Goal: Use online tool/utility: Utilize a website feature to perform a specific function

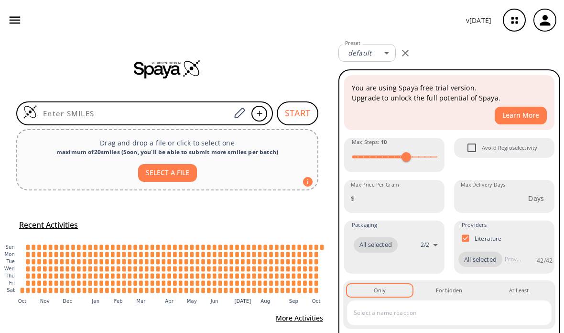
click at [169, 110] on input at bounding box center [133, 113] width 193 height 10
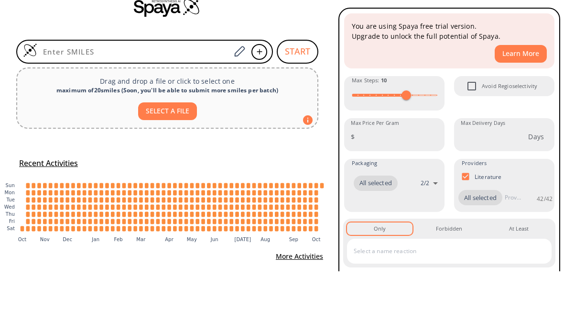
click at [153, 101] on div at bounding box center [144, 113] width 257 height 24
click at [137, 101] on div at bounding box center [144, 113] width 257 height 24
click at [120, 108] on input at bounding box center [133, 113] width 193 height 10
click at [119, 108] on input at bounding box center [133, 113] width 193 height 10
paste input "O=C1CC(=O)C(=O)C1"
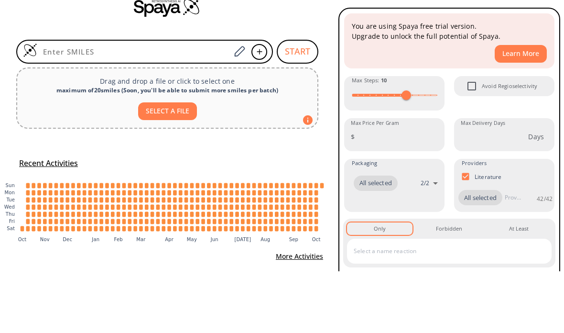
type input "O=C1CC(=O)C(=O)C1"
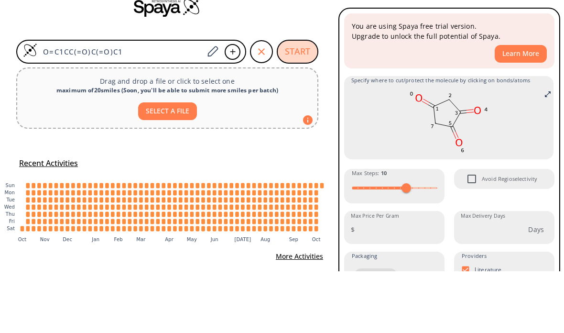
click at [300, 101] on button "START" at bounding box center [298, 113] width 42 height 24
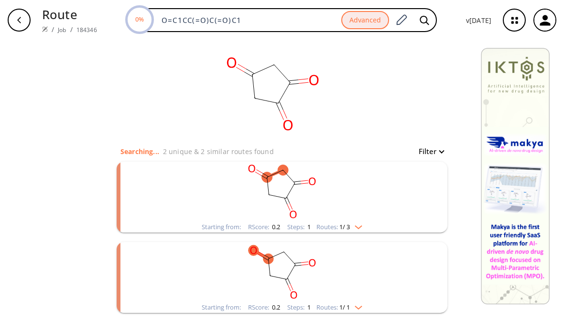
click at [270, 256] on ellipse "clusters" at bounding box center [268, 258] width 10 height 10
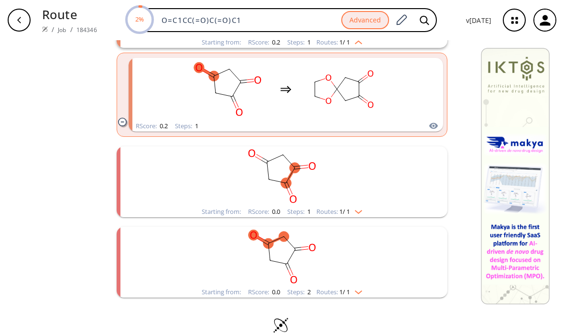
scroll to position [265, 0]
click at [287, 182] on icon "clusters" at bounding box center [288, 184] width 3 height 6
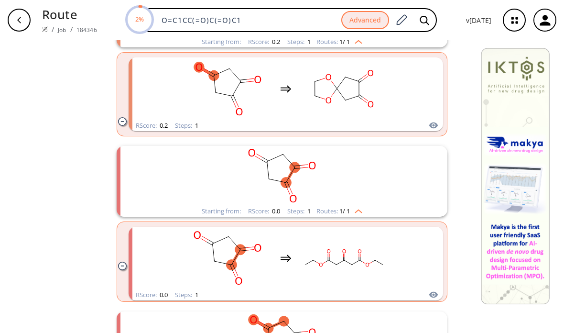
click at [302, 164] on rect "clusters" at bounding box center [282, 176] width 248 height 60
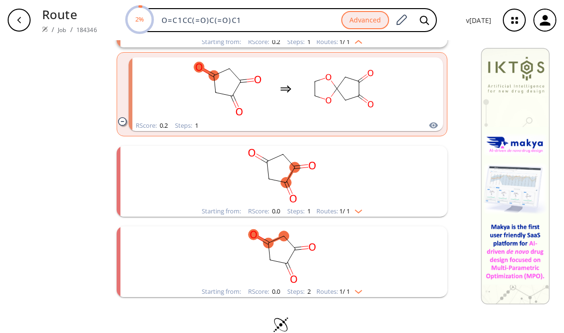
click at [298, 167] on ellipse "clusters" at bounding box center [295, 167] width 11 height 11
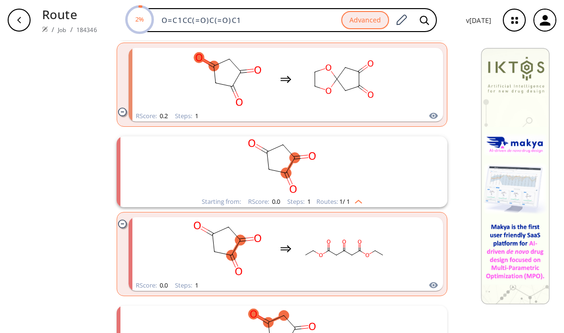
scroll to position [278, 0]
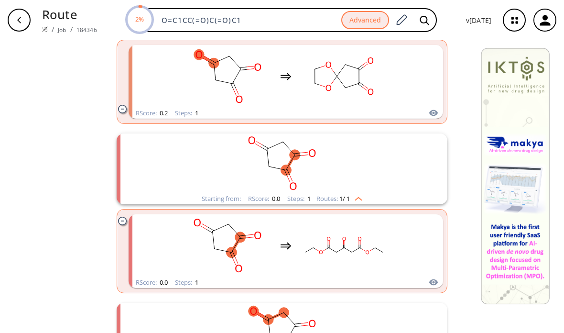
click at [374, 257] on rect "clusters" at bounding box center [344, 246] width 86 height 60
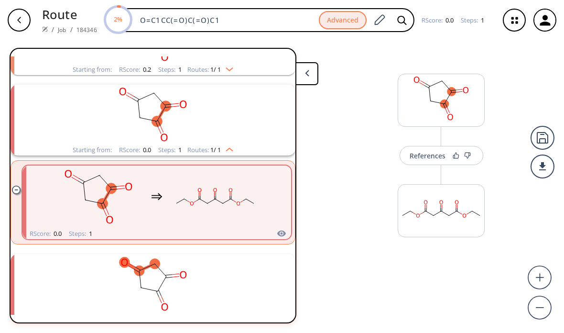
scroll to position [182, 0]
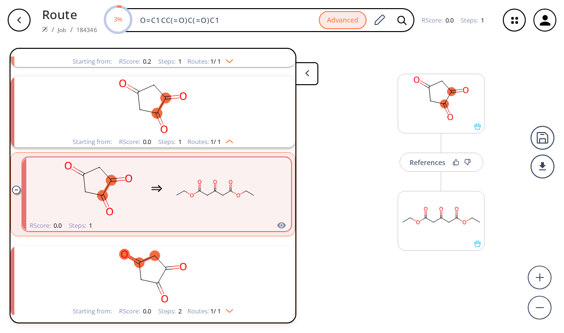
click at [420, 162] on div "References" at bounding box center [428, 162] width 36 height 6
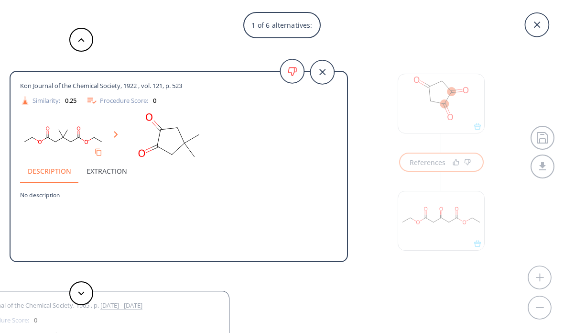
click at [327, 71] on icon at bounding box center [322, 72] width 24 height 24
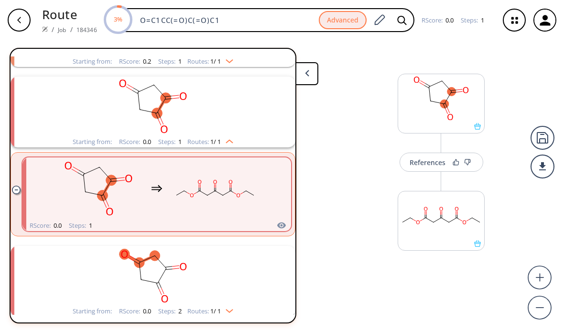
click at [201, 246] on rect "clusters" at bounding box center [153, 276] width 248 height 60
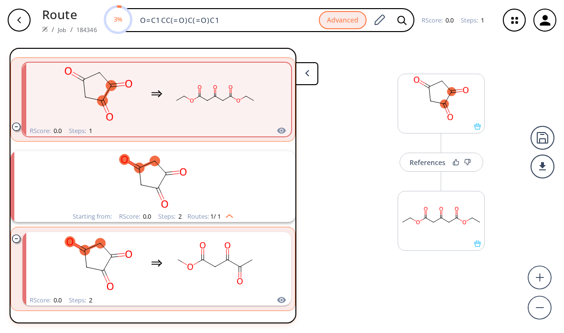
scroll to position [279, 0]
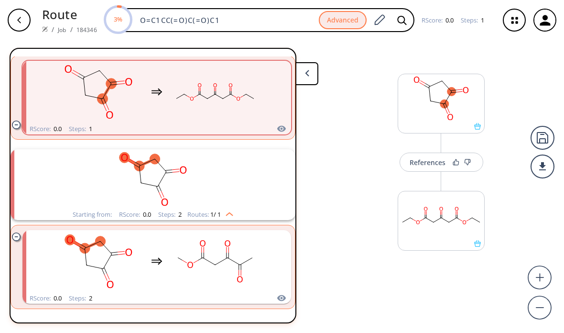
click at [208, 233] on rect "clusters" at bounding box center [215, 261] width 86 height 60
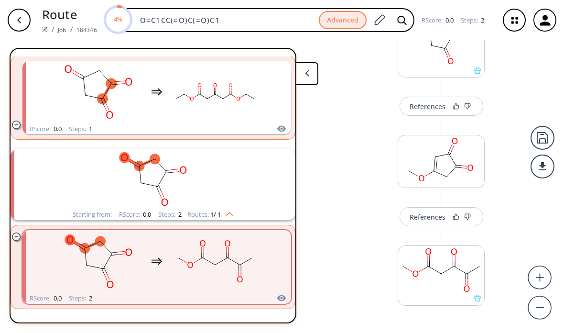
scroll to position [55, 0]
click at [417, 214] on div "References" at bounding box center [428, 217] width 36 height 6
click at [422, 207] on button "References" at bounding box center [441, 216] width 84 height 19
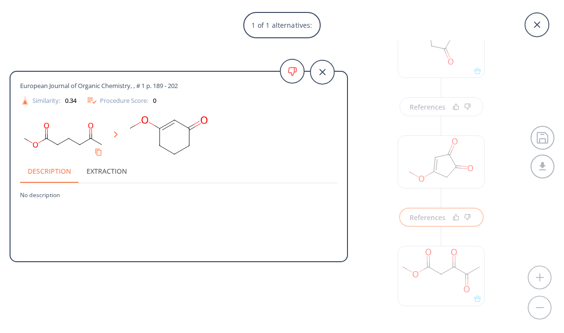
click at [527, 142] on div "1 of 1 alternatives: European Journal of Organic Chemistry, , # 1 p. 189 - 202 …" at bounding box center [282, 166] width 564 height 333
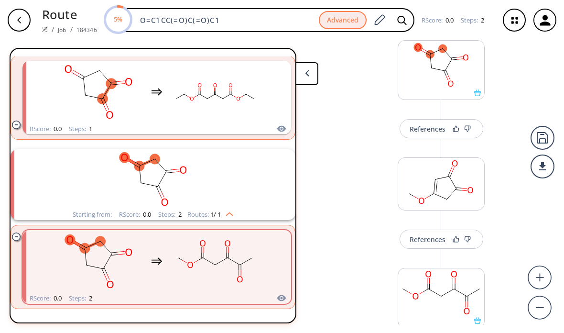
scroll to position [28, 0]
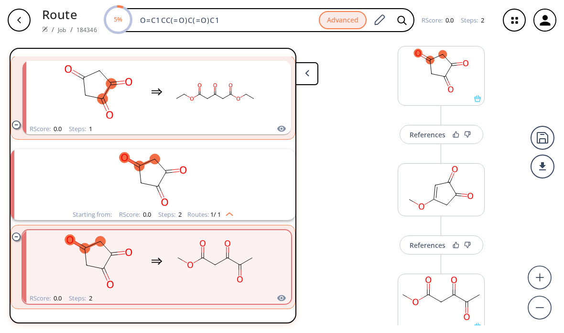
click at [417, 125] on button "References" at bounding box center [441, 134] width 84 height 19
click at [423, 131] on div "References" at bounding box center [428, 134] width 36 height 6
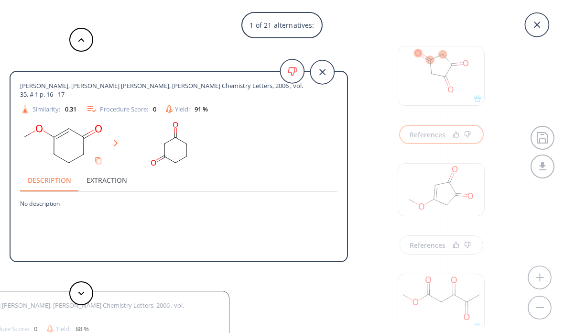
click at [406, 121] on div "1 of 21 alternatives: Banerjee, Biplab, Mandal, Samir Kumar, Roy, Subhas Chandr…" at bounding box center [282, 166] width 564 height 333
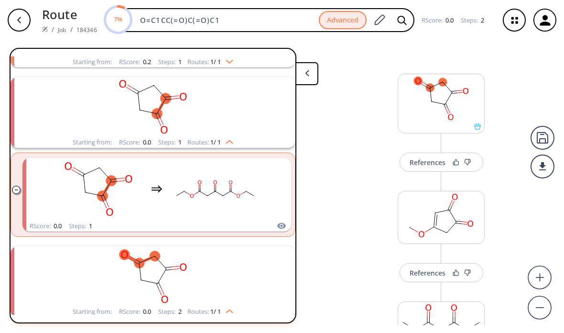
scroll to position [181, 0]
click at [248, 247] on rect "clusters" at bounding box center [153, 277] width 248 height 60
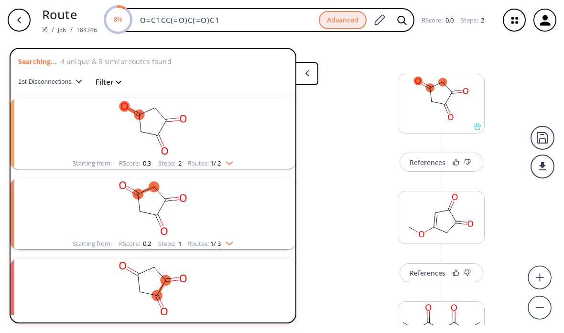
scroll to position [0, 0]
click at [234, 118] on rect "clusters" at bounding box center [153, 128] width 248 height 60
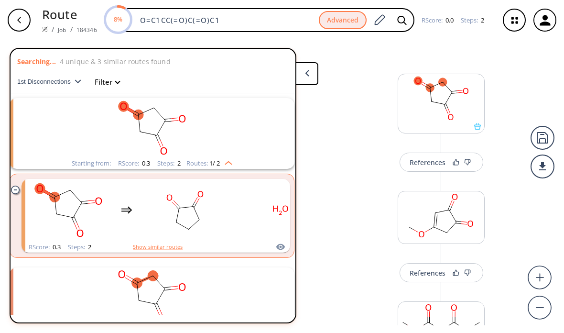
scroll to position [0, 1]
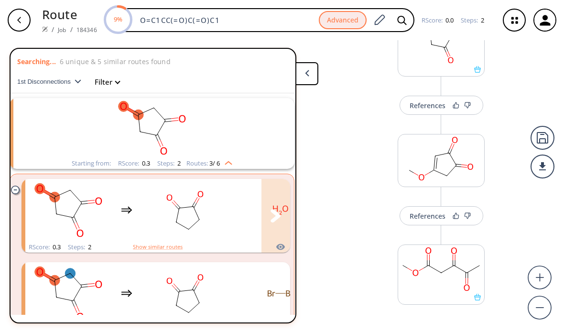
click at [201, 186] on rect "clusters" at bounding box center [185, 210] width 86 height 60
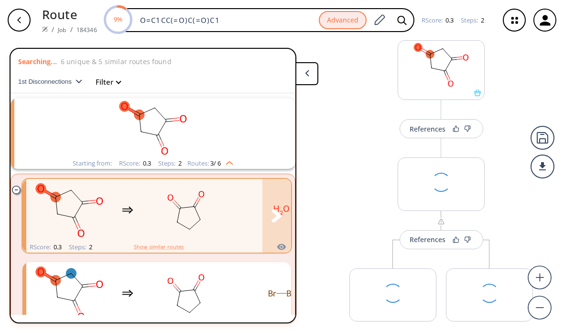
scroll to position [0, 0]
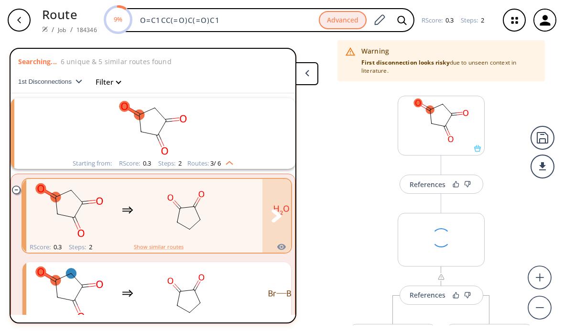
click at [213, 182] on rect "clusters" at bounding box center [186, 210] width 86 height 60
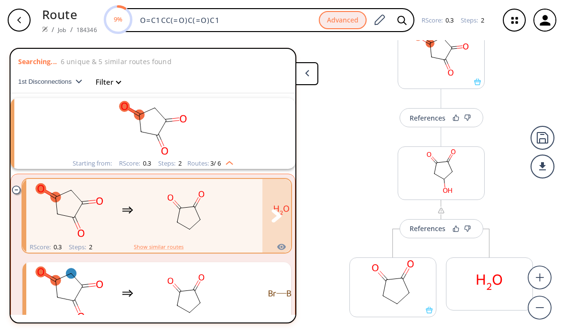
scroll to position [68, 0]
click at [415, 223] on div "References" at bounding box center [428, 226] width 36 height 6
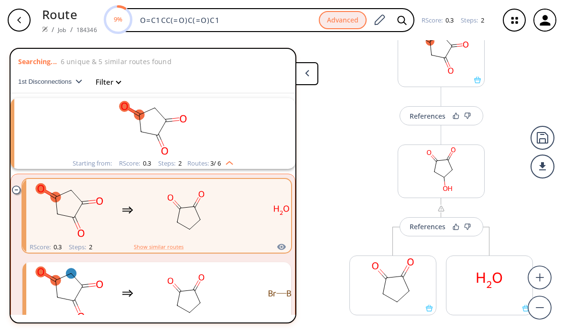
click at [423, 223] on div "References" at bounding box center [428, 226] width 36 height 6
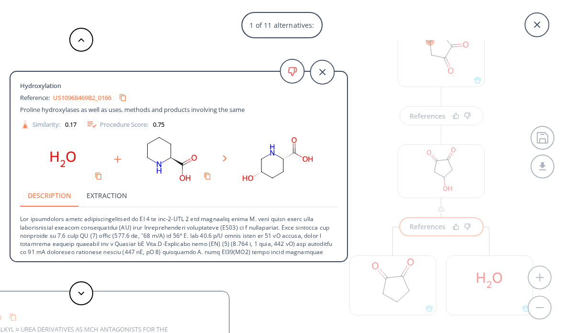
click at [324, 69] on icon at bounding box center [322, 72] width 24 height 24
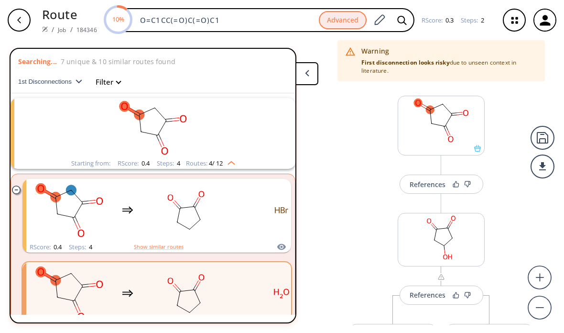
scroll to position [0, 0]
click at [422, 181] on div "References" at bounding box center [428, 184] width 36 height 6
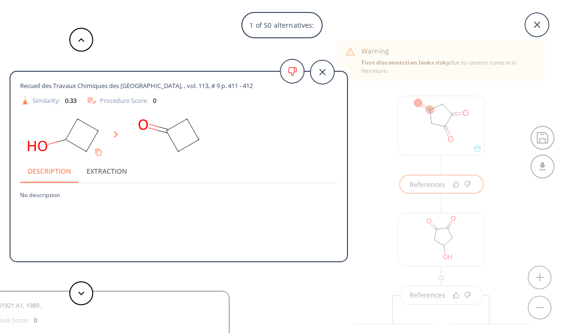
click at [327, 77] on icon at bounding box center [322, 72] width 24 height 24
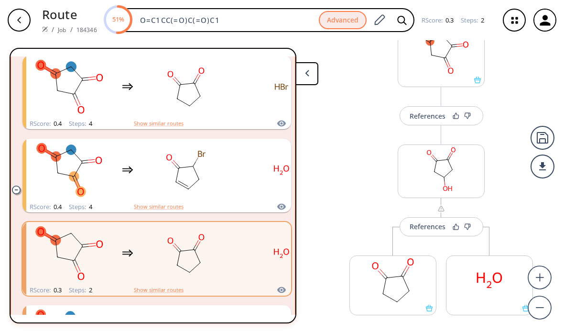
scroll to position [205, 0]
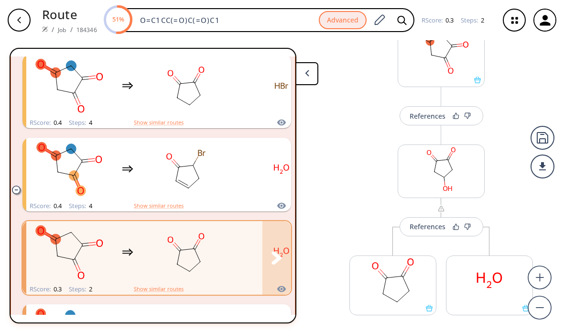
click at [228, 236] on rect "clusters" at bounding box center [186, 252] width 86 height 60
click at [221, 226] on rect "clusters" at bounding box center [186, 252] width 86 height 60
click at [225, 234] on rect "clusters" at bounding box center [186, 252] width 86 height 60
click at [275, 235] on button "clusters" at bounding box center [276, 258] width 29 height 74
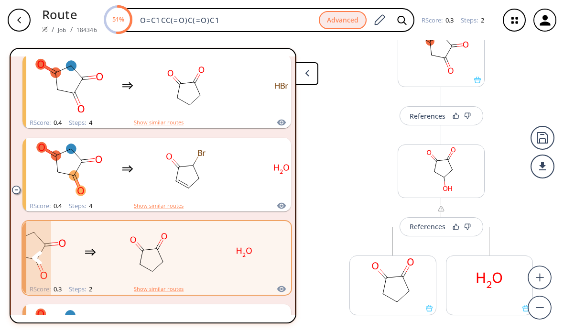
click at [236, 241] on rect "clusters" at bounding box center [244, 252] width 86 height 60
click at [238, 200] on div "RScore : 0.4 Steps : 4 Show similar routes" at bounding box center [156, 205] width 269 height 11
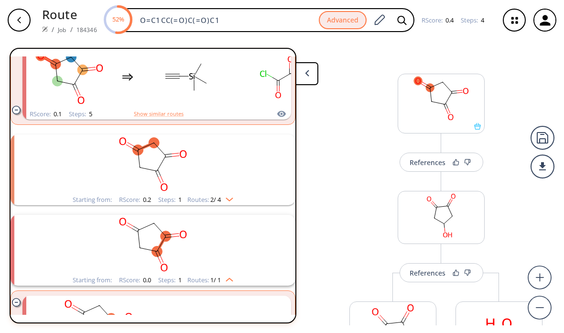
scroll to position [630, 0]
click at [248, 145] on rect "clusters" at bounding box center [153, 163] width 248 height 60
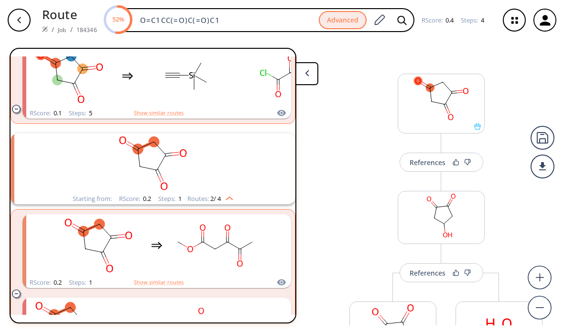
click at [247, 154] on rect "clusters" at bounding box center [153, 163] width 248 height 60
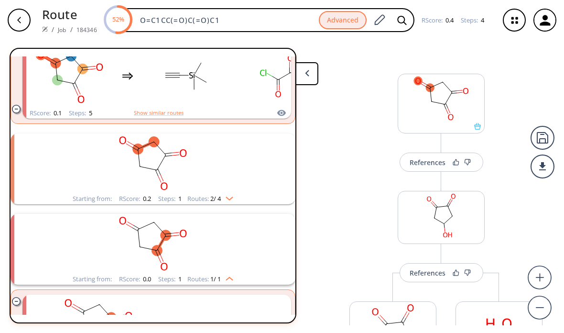
click at [259, 148] on rect "clusters" at bounding box center [153, 163] width 248 height 60
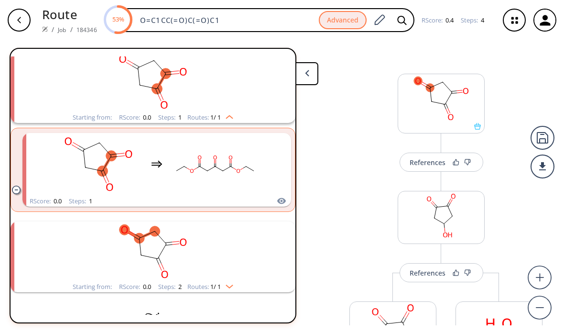
scroll to position [963, 0]
click at [249, 231] on rect "clusters" at bounding box center [153, 252] width 248 height 60
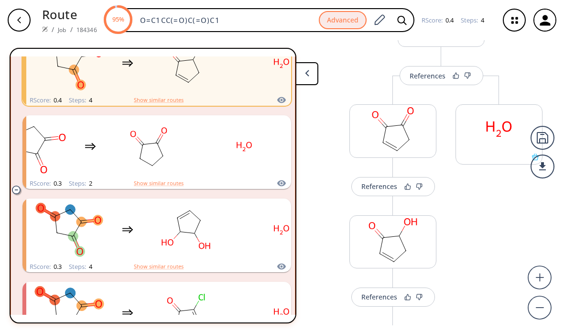
scroll to position [193, 0]
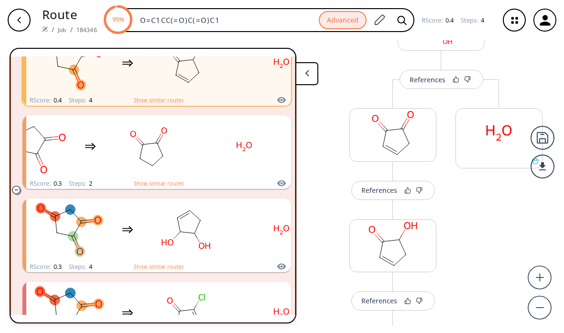
click at [421, 122] on rect at bounding box center [393, 132] width 86 height 49
click at [373, 187] on div "References" at bounding box center [379, 190] width 36 height 6
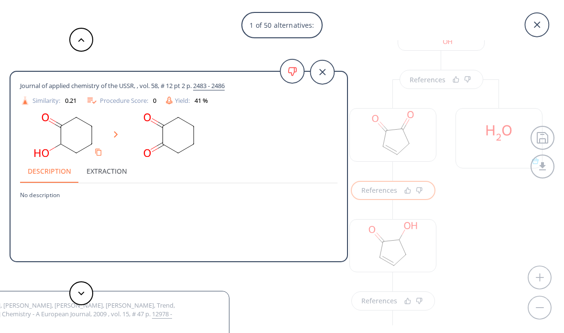
click at [320, 69] on icon at bounding box center [322, 72] width 6 height 6
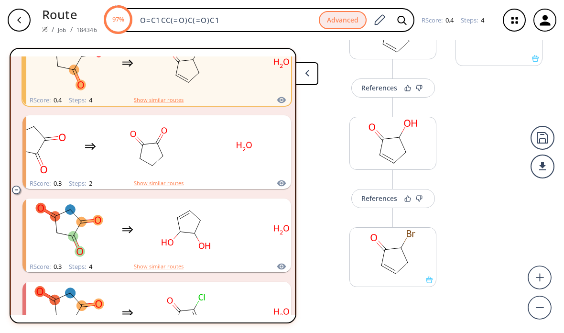
scroll to position [301, 0]
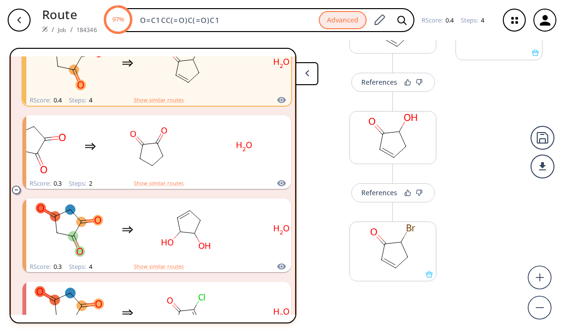
click at [376, 189] on div "References" at bounding box center [379, 192] width 36 height 6
click at [370, 189] on div "References" at bounding box center [379, 192] width 36 height 6
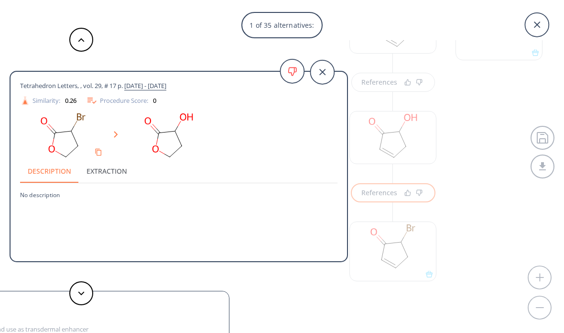
click at [461, 219] on div "1 of 35 alternatives: Tetrahedron Letters, , vol. 29, # 17 p. 2063 - 2066 Simil…" at bounding box center [282, 166] width 564 height 333
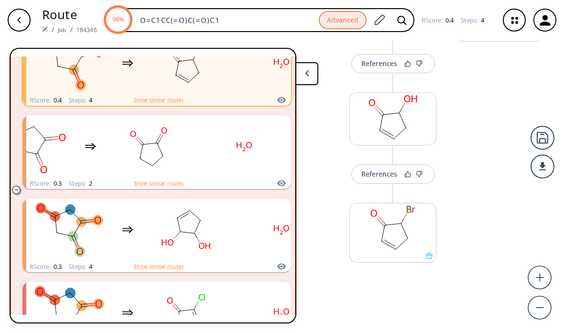
scroll to position [314, 0]
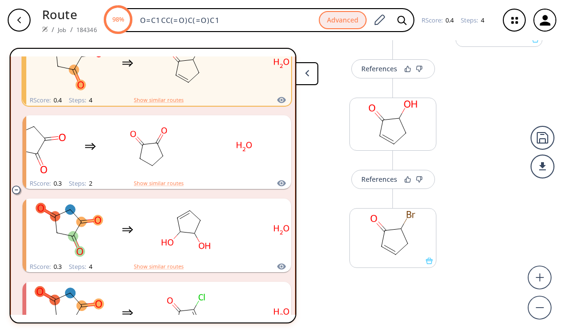
click at [394, 213] on rect at bounding box center [393, 232] width 86 height 49
click at [394, 208] on rect at bounding box center [393, 232] width 86 height 49
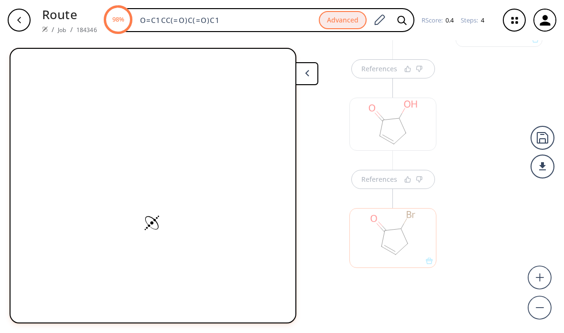
click at [398, 211] on div at bounding box center [392, 238] width 87 height 60
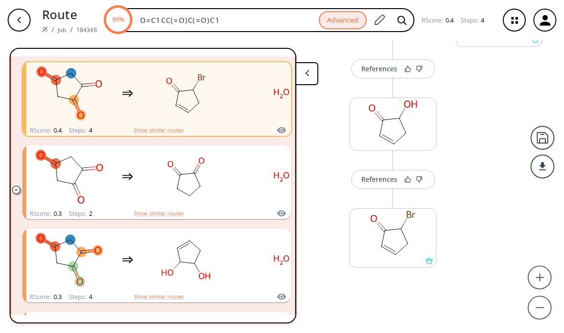
scroll to position [284, 0]
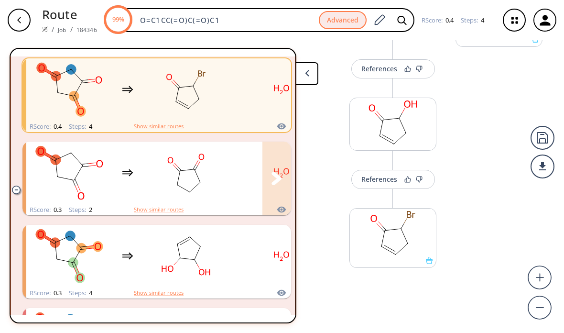
click at [227, 164] on rect "clusters" at bounding box center [186, 173] width 86 height 60
click at [275, 172] on icon "clusters" at bounding box center [276, 178] width 10 height 13
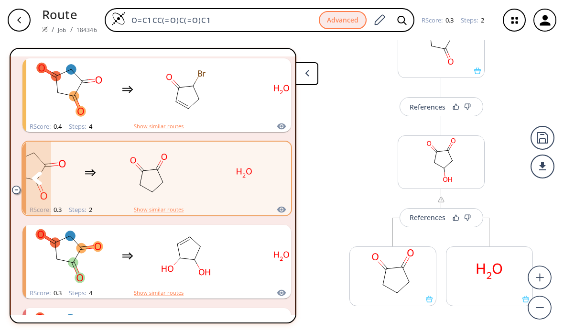
scroll to position [77, 0]
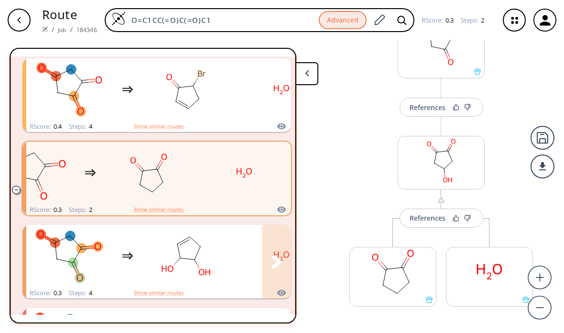
click at [230, 229] on div "clusters" at bounding box center [175, 256] width 298 height 63
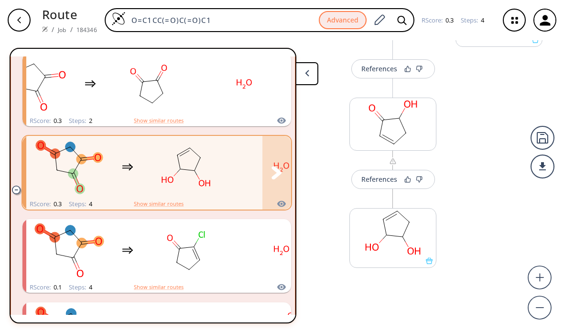
scroll to position [375, 0]
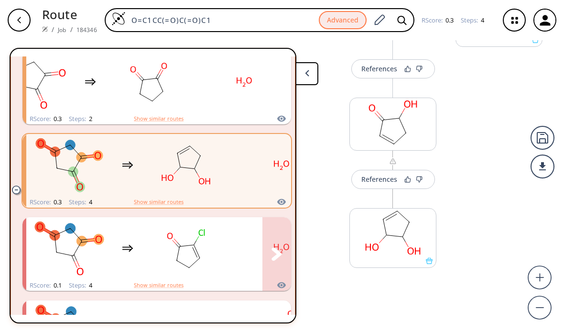
click at [250, 222] on rect "clusters" at bounding box center [281, 248] width 86 height 60
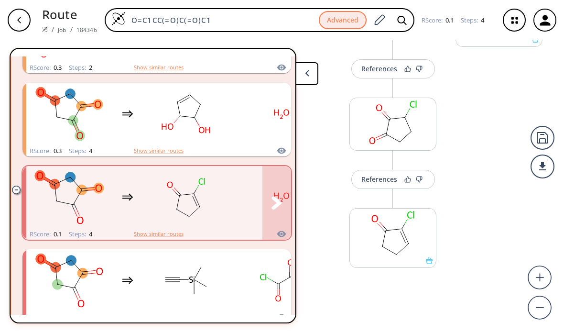
scroll to position [426, 0]
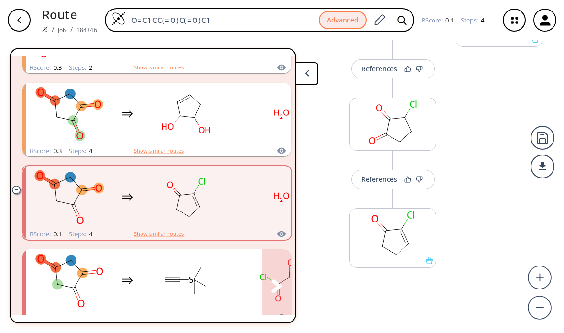
click at [217, 251] on rect "clusters" at bounding box center [186, 280] width 86 height 60
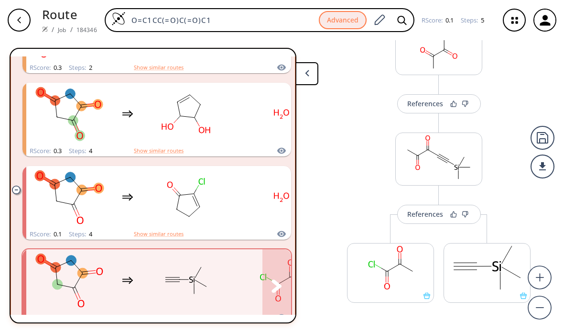
scroll to position [393, 0]
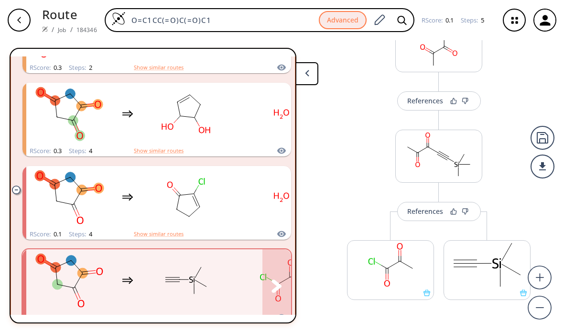
click at [419, 208] on div "References" at bounding box center [425, 211] width 36 height 6
click at [418, 202] on button "References" at bounding box center [439, 211] width 84 height 19
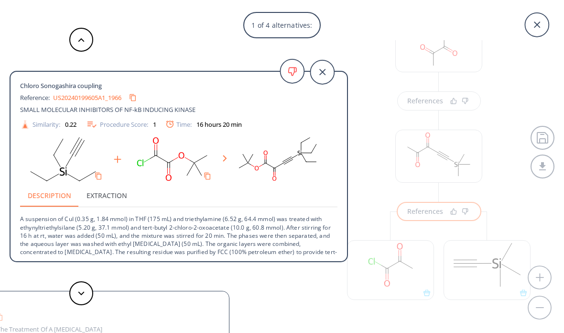
click at [488, 179] on div "1 of 4 alternatives: Chloro Sonogashira coupling Reference: US20240199605A1_196…" at bounding box center [282, 166] width 564 height 333
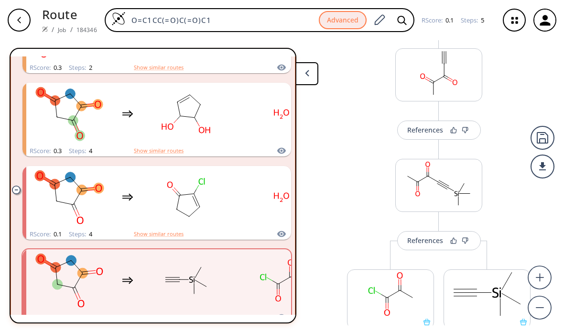
scroll to position [351, 0]
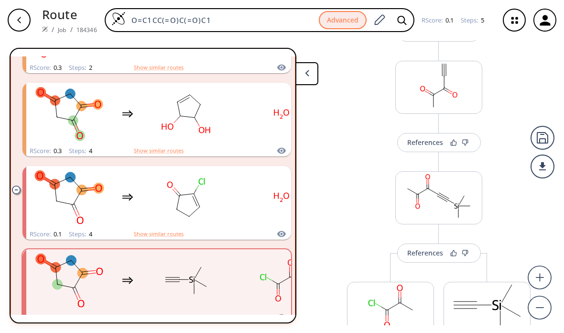
click at [421, 139] on div "References" at bounding box center [425, 142] width 36 height 6
click at [423, 139] on div "References" at bounding box center [425, 142] width 36 height 6
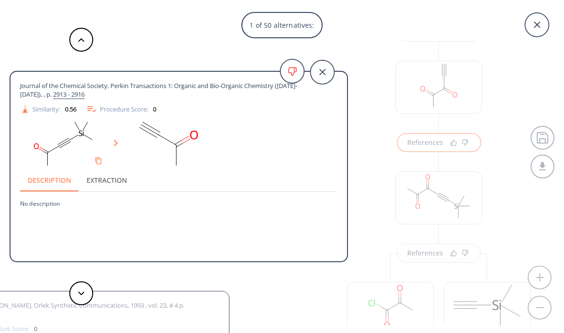
click at [324, 69] on icon at bounding box center [322, 72] width 24 height 24
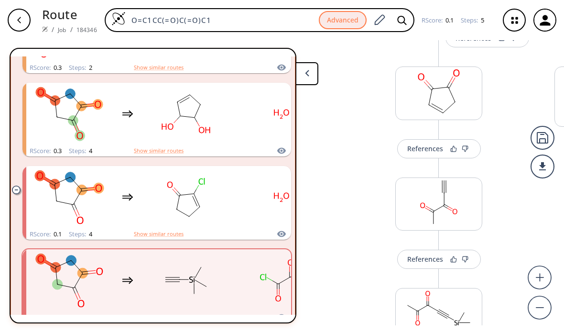
scroll to position [222, 0]
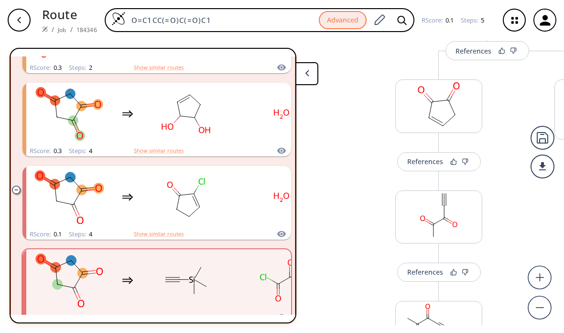
click at [415, 152] on button "References" at bounding box center [439, 161] width 84 height 19
click at [423, 158] on div "References" at bounding box center [425, 161] width 36 height 6
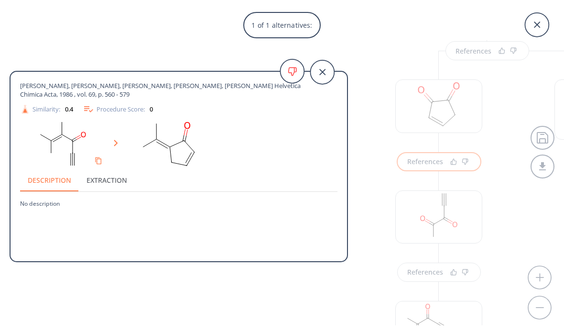
click at [321, 71] on icon at bounding box center [322, 72] width 6 height 6
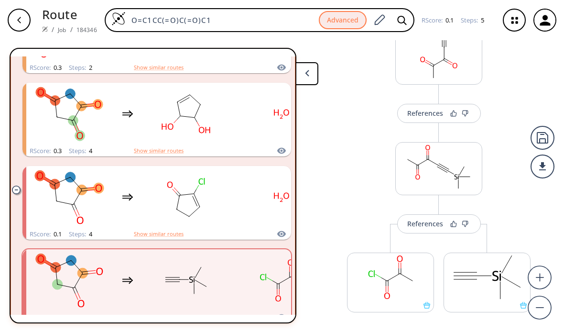
scroll to position [0, 0]
click at [304, 75] on button at bounding box center [306, 73] width 23 height 23
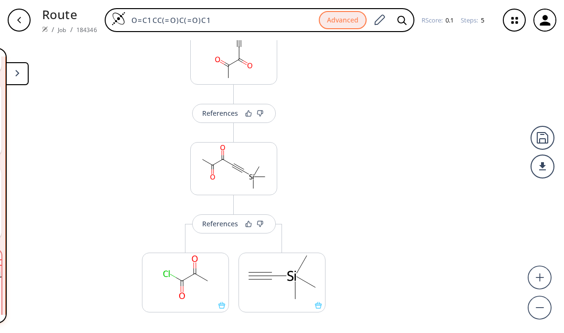
click at [28, 77] on button at bounding box center [17, 73] width 23 height 23
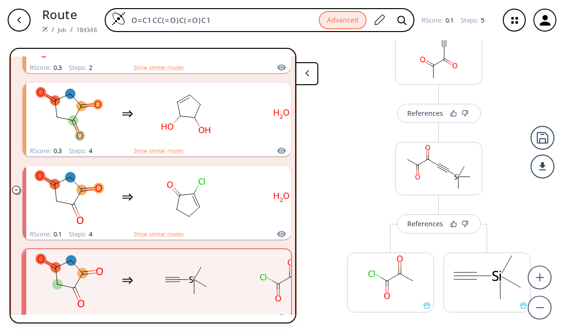
click at [18, 24] on div "button" at bounding box center [19, 20] width 23 height 23
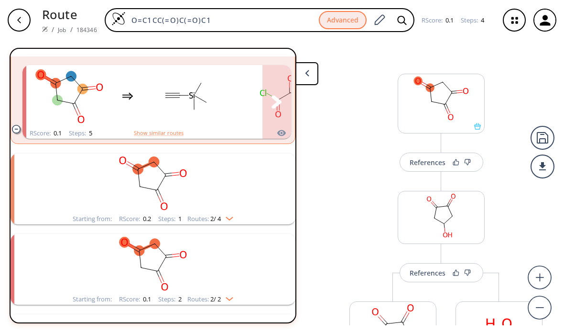
scroll to position [638, 0]
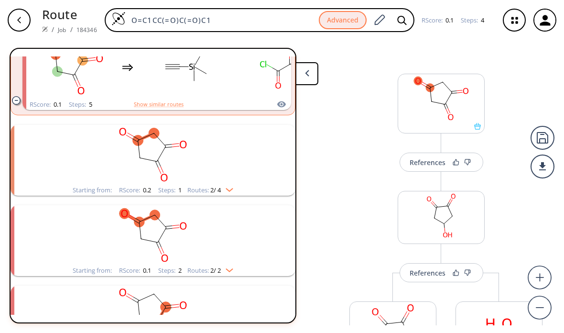
click at [238, 143] on rect "clusters" at bounding box center [153, 155] width 248 height 60
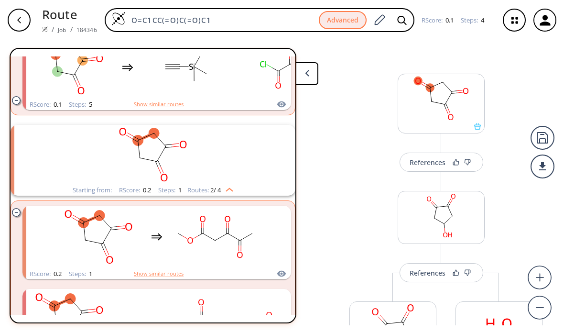
click at [245, 169] on rect "clusters" at bounding box center [153, 155] width 248 height 60
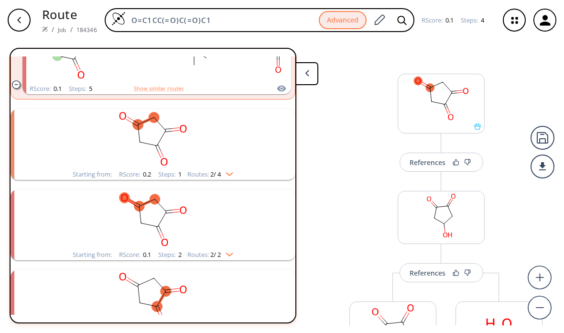
scroll to position [22, 0]
click at [249, 127] on rect "clusters" at bounding box center [153, 139] width 248 height 60
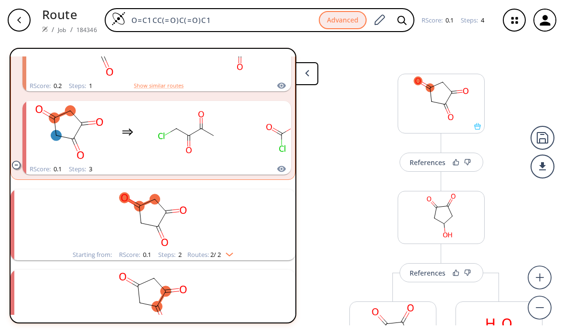
click at [61, 191] on rect "clusters" at bounding box center [153, 219] width 248 height 60
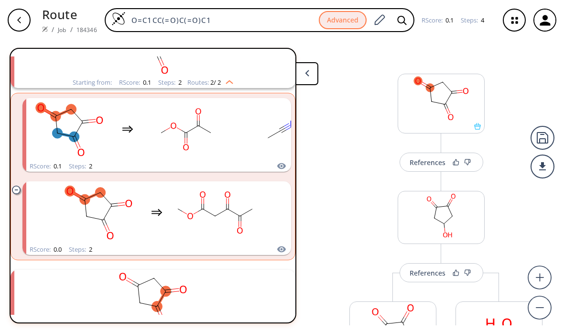
scroll to position [998, 0]
click at [75, 270] on rect "clusters" at bounding box center [153, 300] width 248 height 60
click at [72, 270] on rect "clusters" at bounding box center [153, 300] width 248 height 60
click at [75, 270] on rect "clusters" at bounding box center [153, 300] width 248 height 60
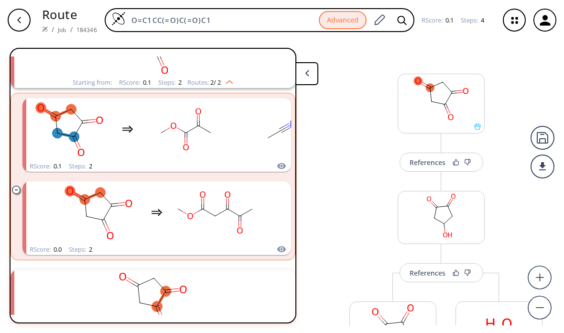
click at [73, 270] on rect "clusters" at bounding box center [153, 300] width 248 height 60
click at [86, 292] on rect "clusters" at bounding box center [153, 300] width 248 height 60
click at [129, 284] on rect "clusters" at bounding box center [153, 300] width 248 height 60
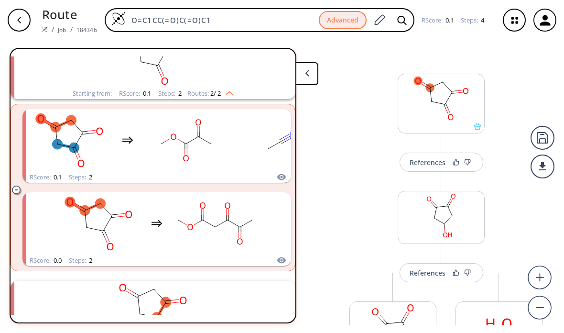
scroll to position [988, 0]
click at [514, 23] on icon "button" at bounding box center [514, 20] width 25 height 25
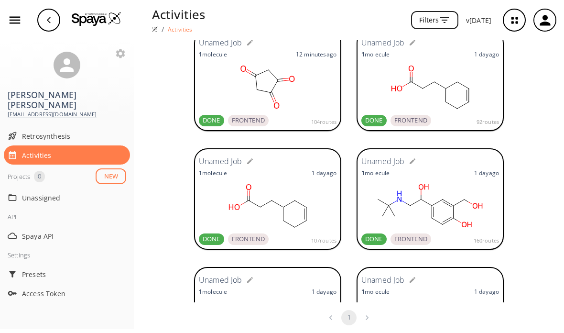
scroll to position [59, 0]
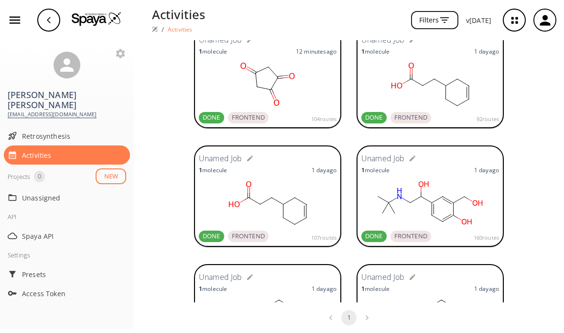
click at [297, 79] on rect at bounding box center [268, 84] width 138 height 48
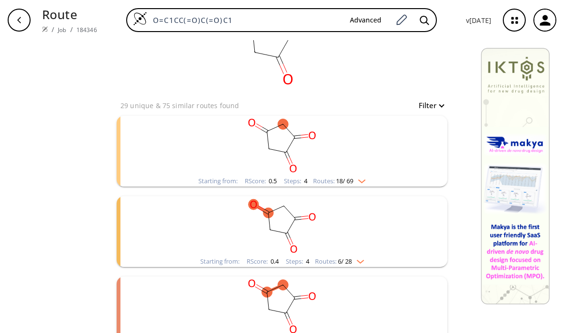
scroll to position [40, 0]
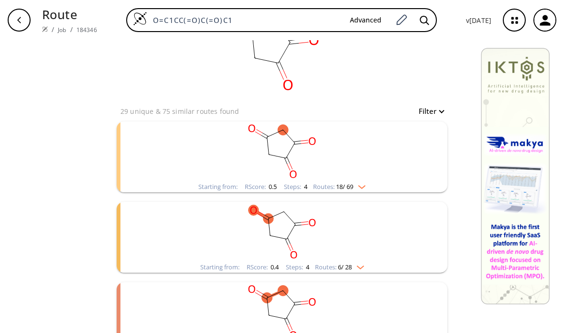
click at [383, 155] on rect "clusters" at bounding box center [282, 151] width 248 height 60
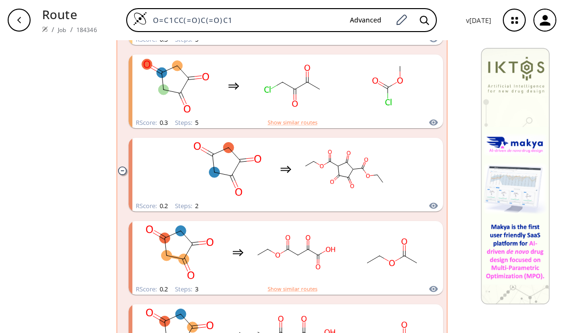
scroll to position [438, 0]
click at [358, 169] on rect "clusters" at bounding box center [344, 168] width 86 height 60
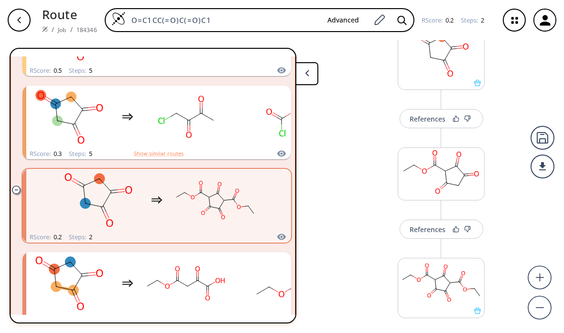
scroll to position [48, 0]
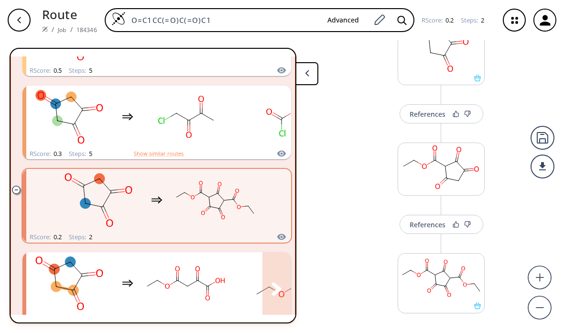
click at [133, 263] on div "clusters" at bounding box center [175, 283] width 298 height 63
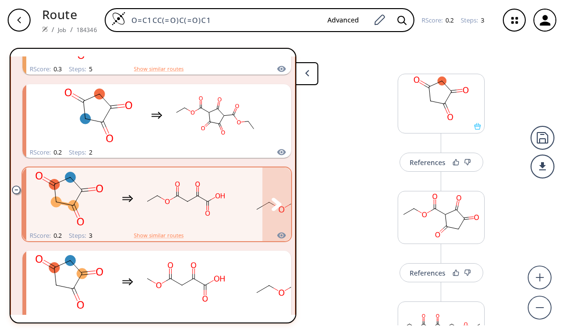
click at [133, 198] on icon "clusters" at bounding box center [127, 198] width 11 height 11
click at [113, 182] on div "clusters" at bounding box center [175, 198] width 298 height 63
click at [156, 191] on rect "clusters" at bounding box center [186, 199] width 86 height 60
click at [273, 189] on button "clusters" at bounding box center [276, 204] width 29 height 74
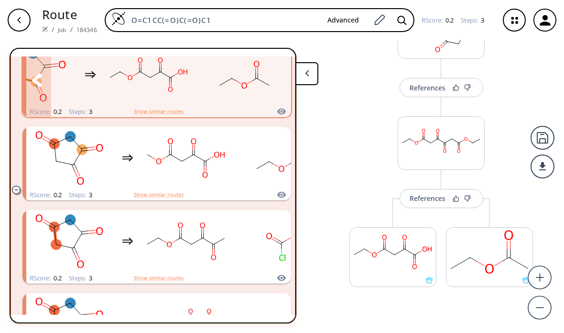
scroll to position [551, 0]
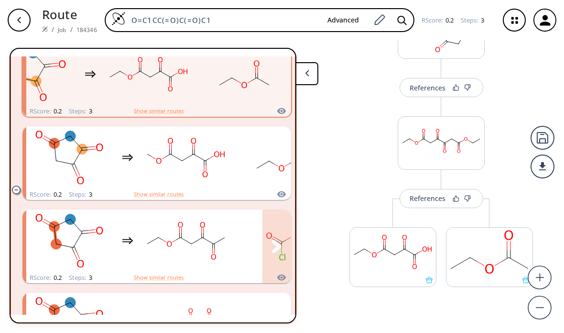
click at [140, 214] on div "clusters" at bounding box center [175, 240] width 298 height 63
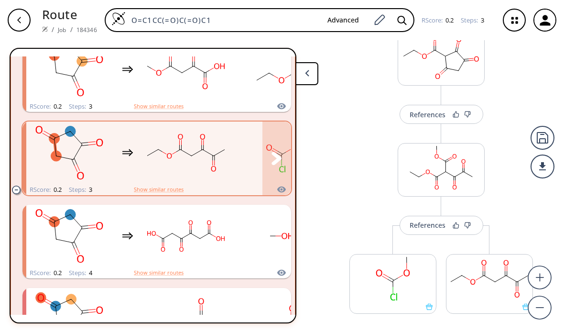
scroll to position [639, 0]
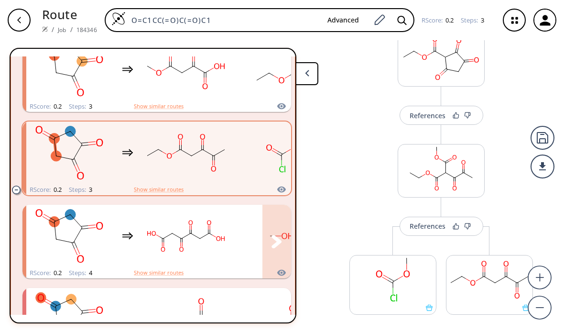
click at [226, 216] on rect "clusters" at bounding box center [186, 236] width 86 height 60
click at [224, 229] on rect "clusters" at bounding box center [186, 236] width 86 height 60
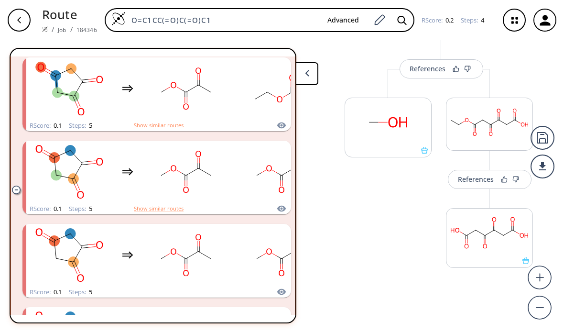
scroll to position [991, 0]
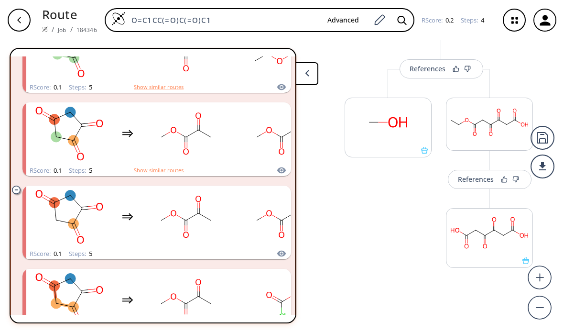
click at [240, 174] on div "RScore : 0.1 Steps : 5 Show similar routes" at bounding box center [156, 170] width 269 height 11
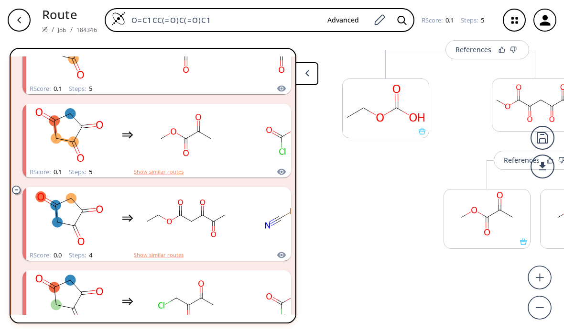
scroll to position [1160, 0]
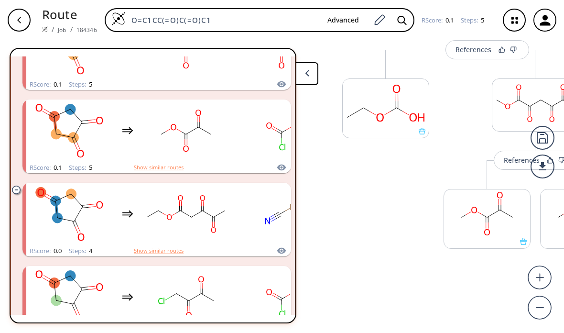
click at [237, 130] on div "clusters" at bounding box center [318, 130] width 585 height 63
click at [243, 124] on rect "clusters" at bounding box center [281, 131] width 86 height 60
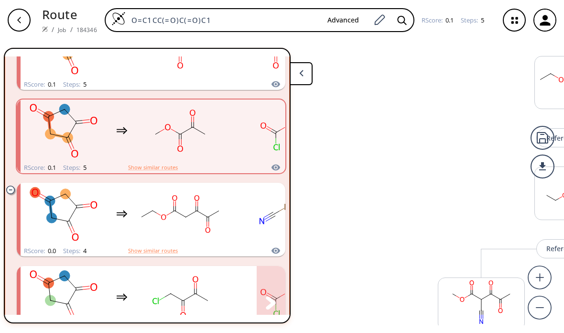
click at [95, 267] on rect "clusters" at bounding box center [64, 297] width 86 height 60
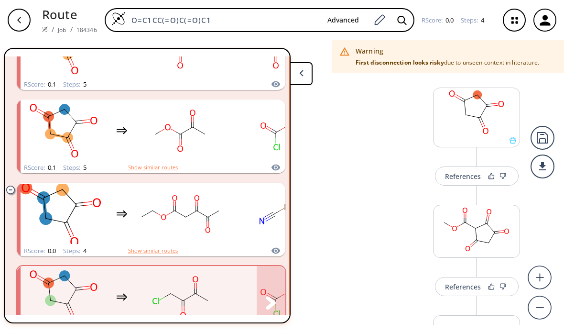
click at [80, 184] on rect "clusters" at bounding box center [60, 213] width 104 height 72
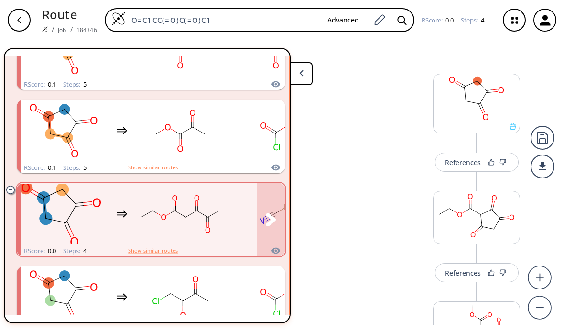
click at [508, 17] on icon "button" at bounding box center [514, 20] width 25 height 25
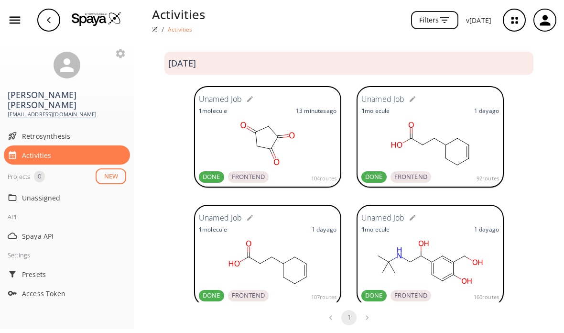
click at [280, 140] on rect at bounding box center [268, 143] width 138 height 48
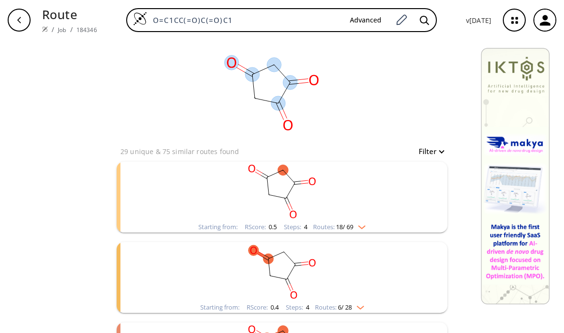
click at [288, 83] on ellipse at bounding box center [290, 82] width 14 height 14
click at [291, 83] on ellipse at bounding box center [290, 82] width 14 height 14
click at [288, 81] on ellipse at bounding box center [290, 82] width 14 height 14
click at [282, 83] on rect at bounding box center [271, 92] width 191 height 105
click at [286, 80] on ellipse at bounding box center [290, 82] width 14 height 14
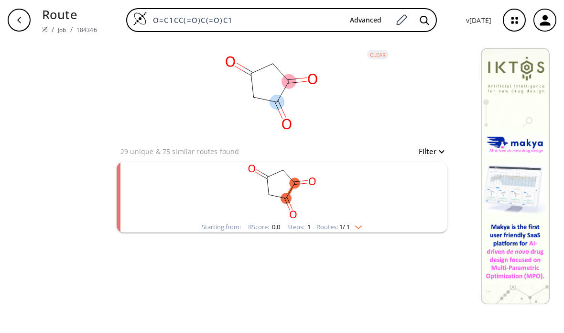
click at [389, 214] on rect "clusters" at bounding box center [282, 192] width 248 height 60
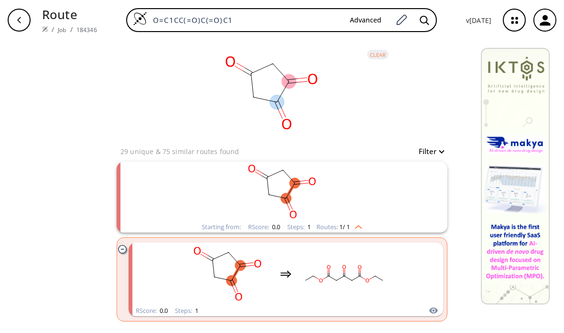
click at [253, 62] on rect at bounding box center [271, 92] width 191 height 105
click at [252, 72] on icon at bounding box center [262, 69] width 22 height 10
click at [273, 102] on ellipse at bounding box center [277, 102] width 14 height 14
click at [253, 83] on icon at bounding box center [252, 86] width 2 height 24
click at [252, 72] on icon at bounding box center [262, 69] width 22 height 10
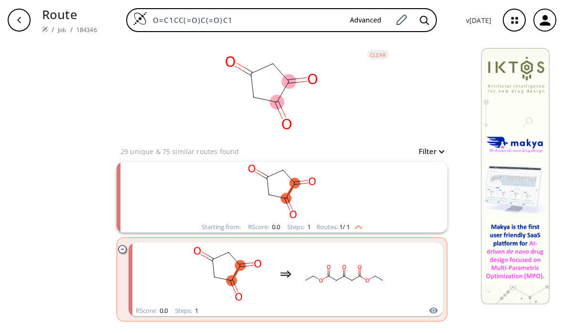
click at [252, 71] on icon at bounding box center [262, 69] width 22 height 10
click at [288, 80] on ellipse at bounding box center [288, 81] width 14 height 14
click at [276, 93] on rect at bounding box center [271, 92] width 191 height 105
click at [324, 83] on rect at bounding box center [271, 92] width 191 height 105
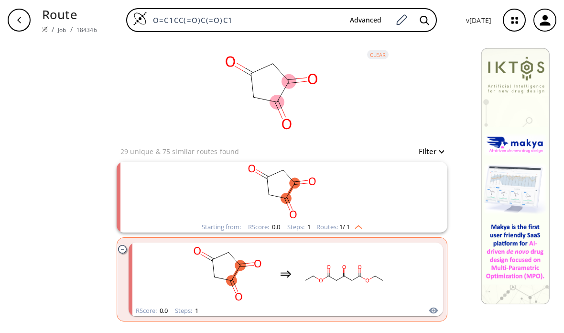
click at [360, 219] on rect "clusters" at bounding box center [282, 192] width 248 height 60
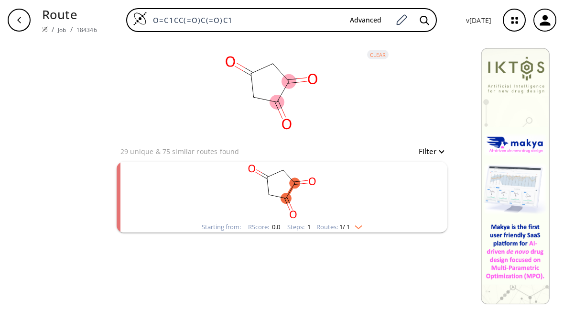
click at [346, 221] on rect "clusters" at bounding box center [282, 192] width 248 height 60
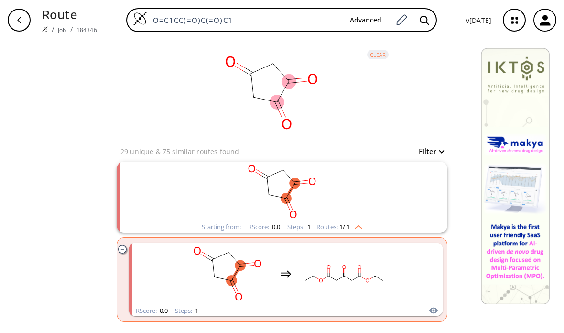
click at [274, 89] on rect at bounding box center [271, 92] width 191 height 105
click at [384, 46] on div "clear" at bounding box center [282, 92] width 331 height 105
click at [380, 54] on button "clear" at bounding box center [378, 55] width 22 height 10
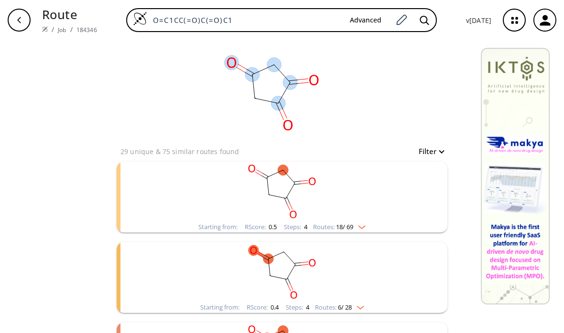
click at [253, 68] on ellipse at bounding box center [252, 74] width 14 height 14
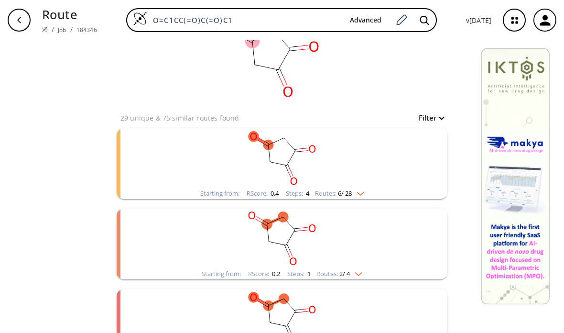
scroll to position [38, 0]
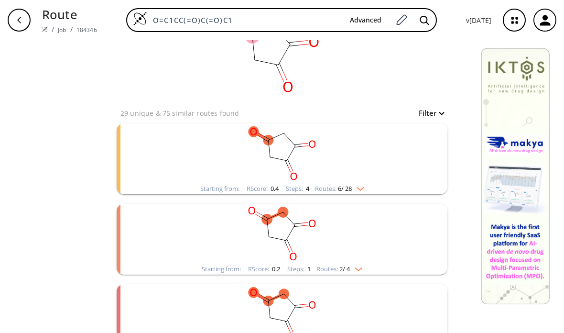
click at [384, 159] on rect "clusters" at bounding box center [282, 153] width 248 height 60
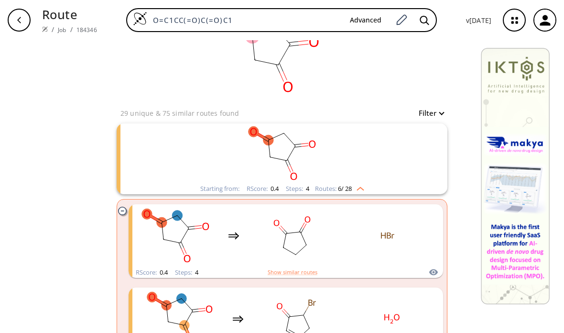
click at [417, 65] on div "clear" at bounding box center [282, 54] width 331 height 105
click at [367, 18] on button "Advanced" at bounding box center [365, 20] width 47 height 18
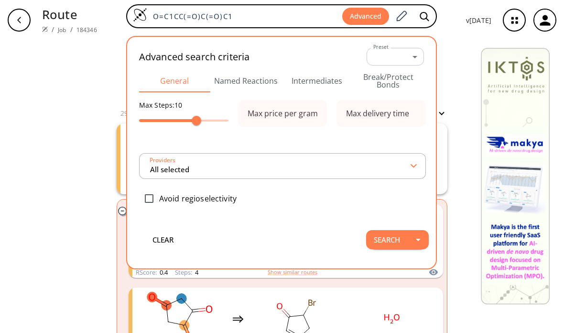
type input "All selected"
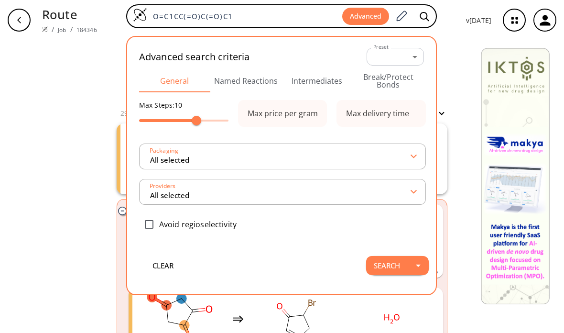
click at [245, 76] on button "Named Reactions" at bounding box center [245, 80] width 71 height 23
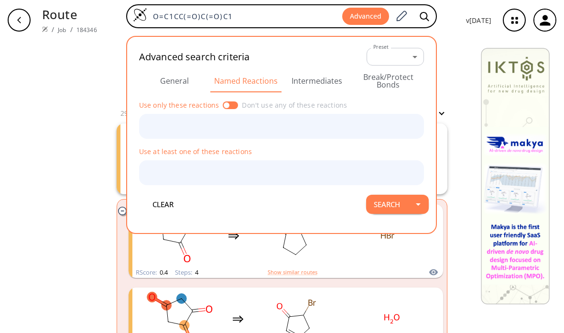
click at [309, 84] on button "Intermediates" at bounding box center [316, 80] width 71 height 23
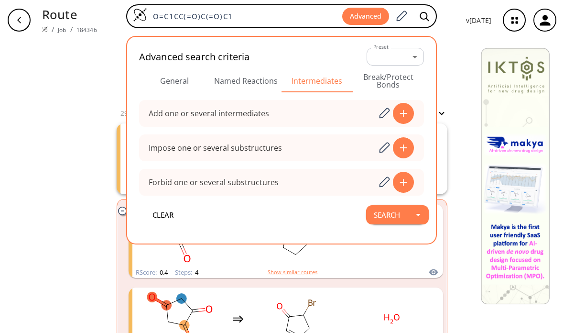
click at [390, 76] on button "Break/Protect Bonds" at bounding box center [388, 80] width 71 height 23
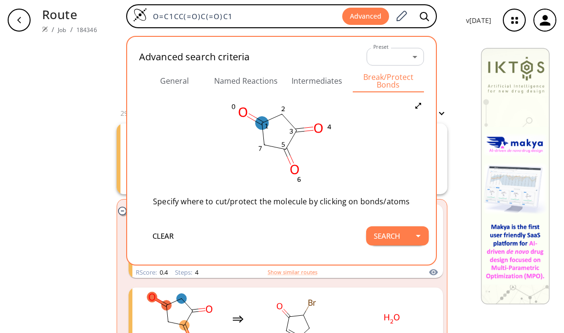
click at [263, 126] on ellipse at bounding box center [261, 123] width 13 height 13
click at [266, 136] on icon at bounding box center [265, 135] width 7 height 7
click at [295, 132] on ellipse at bounding box center [296, 130] width 13 height 13
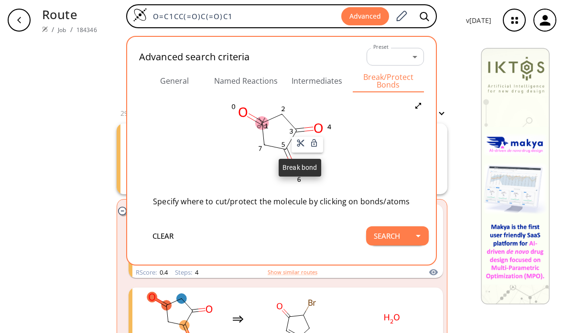
click at [300, 144] on icon at bounding box center [300, 143] width 9 height 9
click at [288, 146] on ellipse at bounding box center [285, 149] width 13 height 13
click at [287, 150] on ellipse at bounding box center [285, 149] width 13 height 13
click at [286, 150] on ellipse at bounding box center [285, 149] width 13 height 13
click at [288, 152] on ellipse at bounding box center [285, 149] width 13 height 13
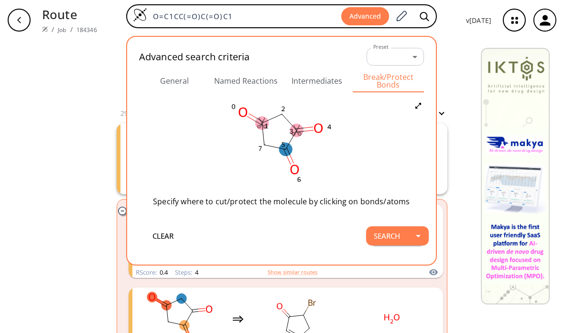
click at [289, 149] on ellipse at bounding box center [285, 149] width 13 height 13
click at [288, 150] on ellipse at bounding box center [285, 149] width 13 height 13
click at [287, 150] on ellipse at bounding box center [285, 149] width 13 height 13
click at [289, 148] on ellipse at bounding box center [285, 149] width 13 height 13
click at [288, 147] on ellipse at bounding box center [285, 149] width 13 height 13
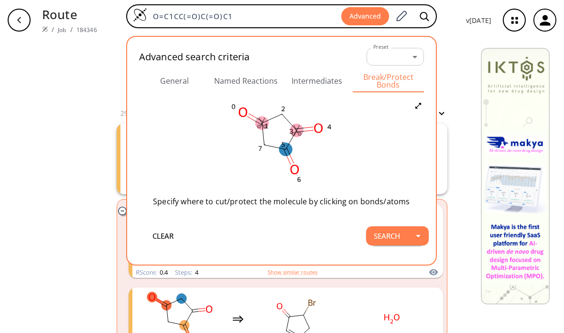
click at [286, 151] on ellipse at bounding box center [285, 149] width 13 height 13
click at [288, 150] on div at bounding box center [282, 166] width 564 height 333
click at [289, 150] on ellipse at bounding box center [285, 149] width 13 height 13
click at [288, 151] on ellipse at bounding box center [285, 149] width 13 height 13
click at [286, 152] on ellipse at bounding box center [285, 149] width 13 height 13
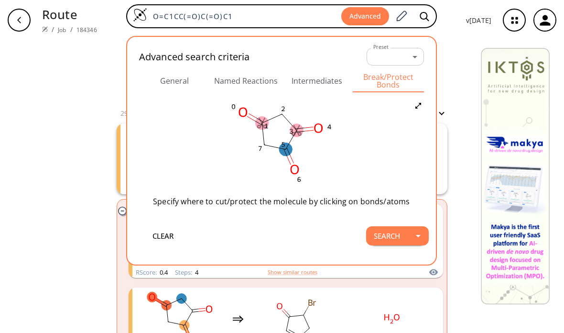
click at [289, 149] on ellipse at bounding box center [285, 149] width 13 height 13
click at [290, 153] on ellipse at bounding box center [285, 149] width 13 height 13
click at [290, 149] on ellipse at bounding box center [285, 149] width 13 height 13
click at [289, 162] on icon at bounding box center [289, 162] width 7 height 7
click at [388, 234] on button "Search" at bounding box center [387, 235] width 42 height 19
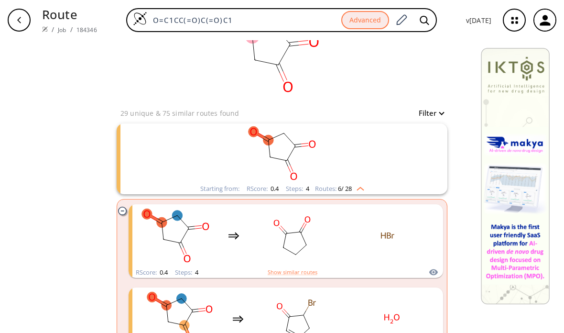
scroll to position [2, 0]
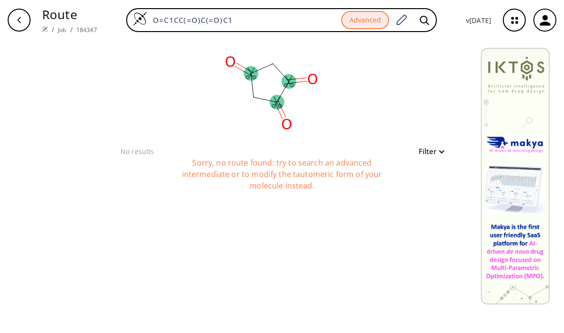
click at [371, 25] on button "Advanced" at bounding box center [365, 20] width 48 height 19
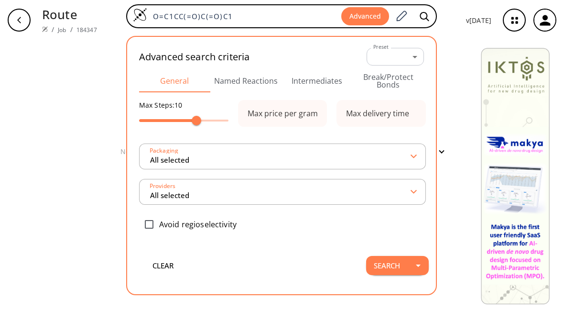
click at [402, 107] on div "Max delivery time" at bounding box center [380, 113] width 89 height 27
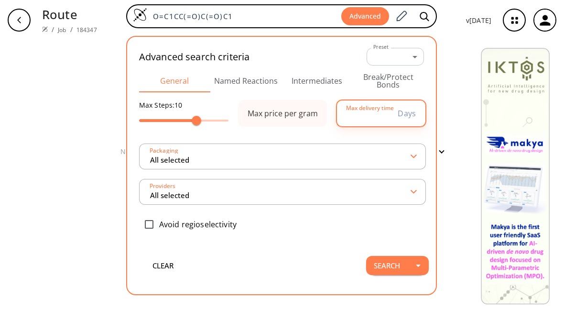
click at [404, 81] on button "Break/Protect Bonds" at bounding box center [388, 80] width 71 height 23
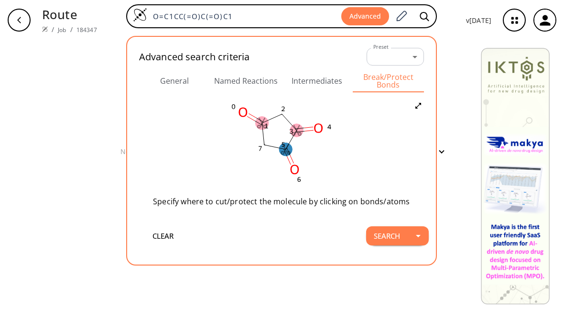
click at [286, 149] on ellipse at bounding box center [285, 149] width 13 height 13
click at [289, 150] on div at bounding box center [282, 166] width 564 height 333
click at [287, 151] on ellipse at bounding box center [285, 149] width 13 height 13
click at [290, 145] on ellipse at bounding box center [285, 149] width 13 height 13
click at [289, 150] on ellipse at bounding box center [285, 149] width 13 height 13
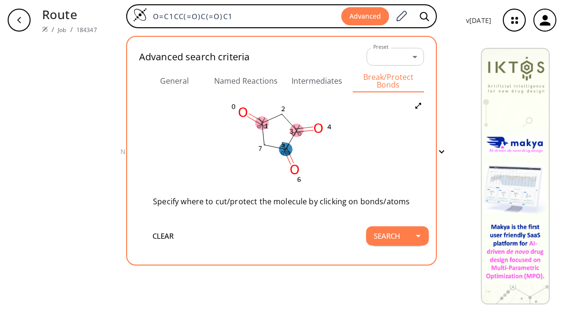
click at [287, 150] on ellipse at bounding box center [285, 149] width 13 height 13
click at [280, 155] on rect at bounding box center [281, 143] width 285 height 86
click at [289, 149] on ellipse at bounding box center [285, 149] width 13 height 13
click at [283, 152] on ellipse at bounding box center [285, 149] width 13 height 13
click at [291, 165] on icon at bounding box center [289, 162] width 9 height 9
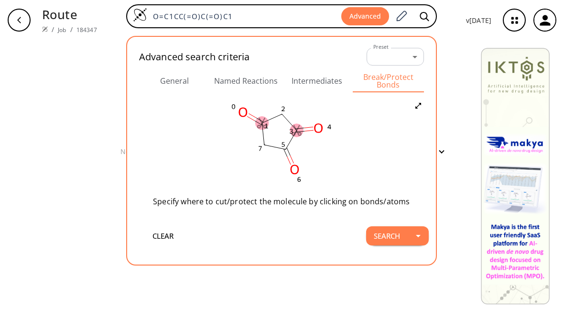
click at [385, 234] on button "Search" at bounding box center [387, 235] width 42 height 19
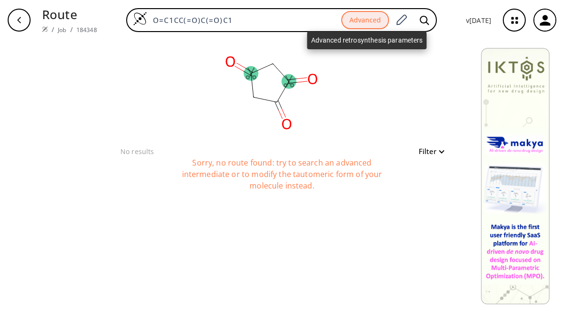
click at [367, 20] on button "Advanced" at bounding box center [365, 20] width 48 height 19
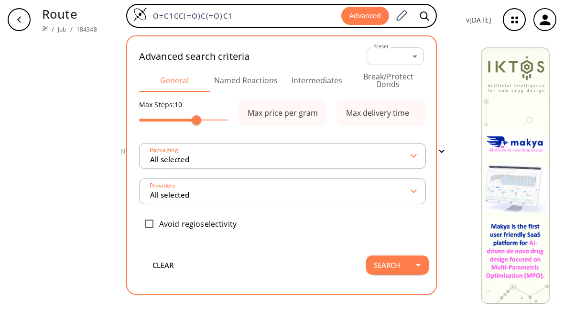
click at [390, 81] on button "Break/Protect Bonds" at bounding box center [388, 80] width 71 height 23
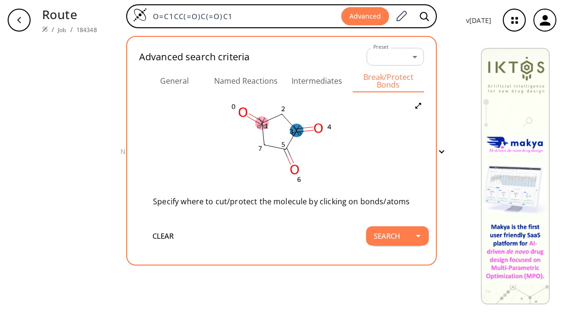
click at [296, 133] on ellipse at bounding box center [296, 130] width 13 height 13
click at [302, 144] on icon at bounding box center [300, 143] width 7 height 7
click at [283, 117] on ellipse at bounding box center [281, 114] width 13 height 13
click at [284, 127] on icon at bounding box center [285, 126] width 9 height 9
click at [267, 145] on ellipse at bounding box center [264, 144] width 13 height 13
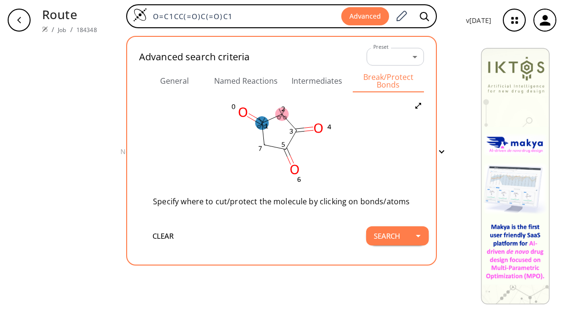
click at [266, 124] on ellipse at bounding box center [261, 123] width 13 height 13
click at [263, 125] on ellipse at bounding box center [261, 123] width 13 height 13
click at [264, 137] on icon at bounding box center [265, 135] width 7 height 7
click at [394, 243] on button "Search" at bounding box center [387, 235] width 42 height 19
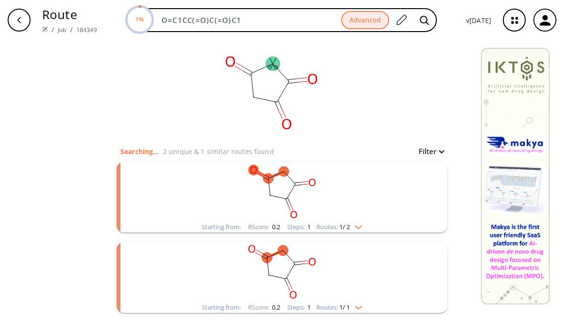
click at [324, 214] on rect "clusters" at bounding box center [282, 192] width 248 height 60
click at [337, 217] on rect "clusters" at bounding box center [282, 192] width 248 height 60
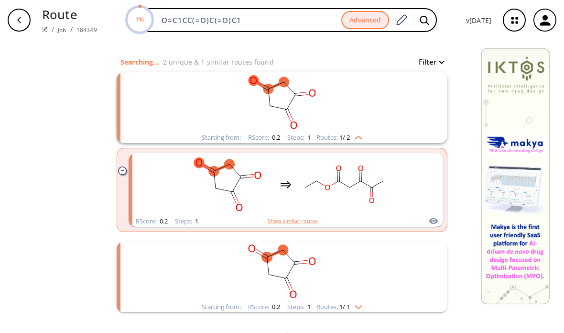
click at [336, 257] on rect "clusters" at bounding box center [282, 271] width 248 height 60
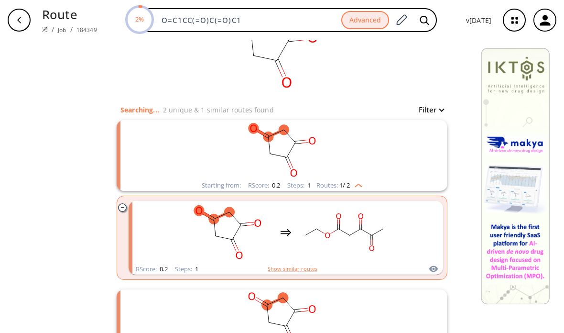
scroll to position [35, 0]
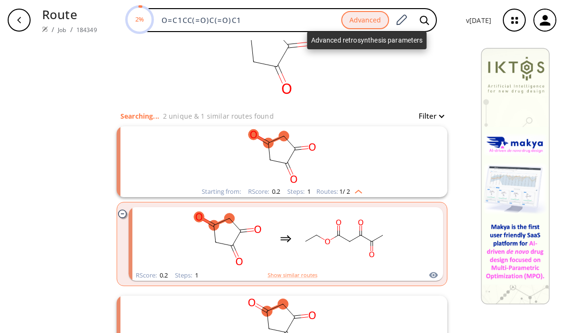
click at [376, 25] on button "Advanced" at bounding box center [365, 20] width 48 height 19
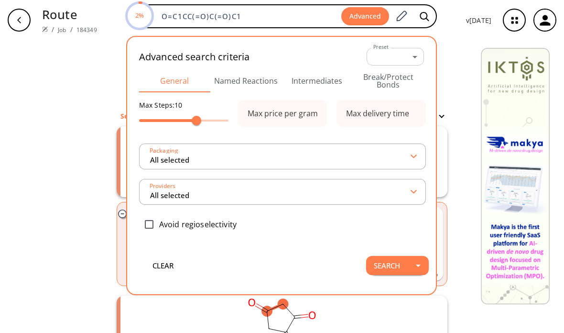
click at [385, 80] on button "Break/Protect Bonds" at bounding box center [388, 80] width 71 height 23
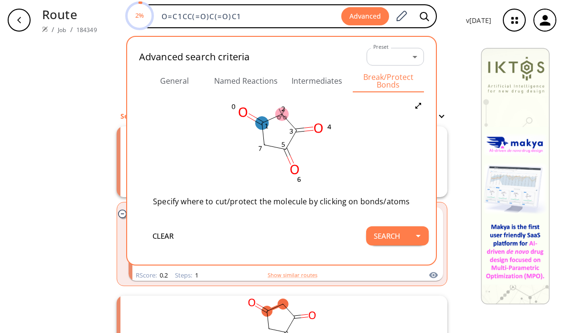
click at [267, 125] on ellipse at bounding box center [261, 123] width 13 height 13
click at [264, 124] on ellipse at bounding box center [261, 123] width 13 height 13
click at [262, 126] on ellipse at bounding box center [261, 123] width 13 height 13
click at [264, 124] on ellipse at bounding box center [261, 123] width 13 height 13
click at [265, 125] on ellipse at bounding box center [261, 123] width 13 height 13
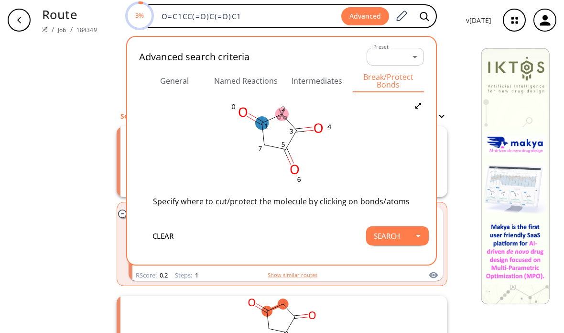
click at [264, 127] on ellipse at bounding box center [261, 123] width 13 height 13
click at [263, 124] on ellipse at bounding box center [261, 123] width 13 height 13
click at [263, 124] on div at bounding box center [282, 166] width 564 height 333
click at [263, 127] on ellipse at bounding box center [261, 123] width 13 height 13
click at [264, 137] on icon at bounding box center [265, 135] width 7 height 7
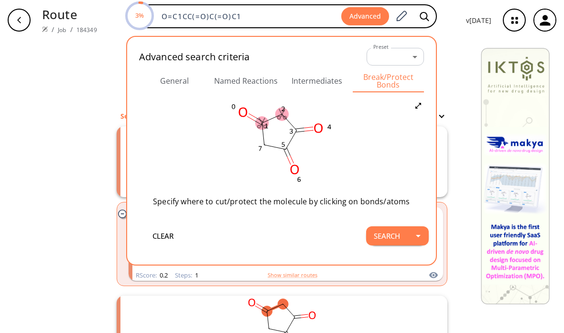
click at [393, 238] on button "Search" at bounding box center [387, 235] width 42 height 19
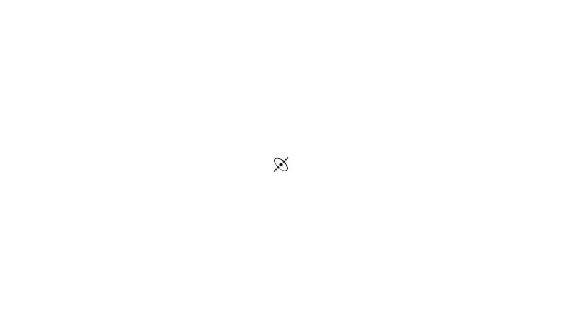
scroll to position [2, 0]
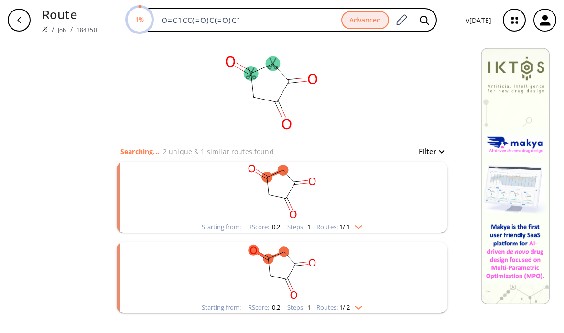
click at [338, 191] on rect "clusters" at bounding box center [282, 192] width 248 height 60
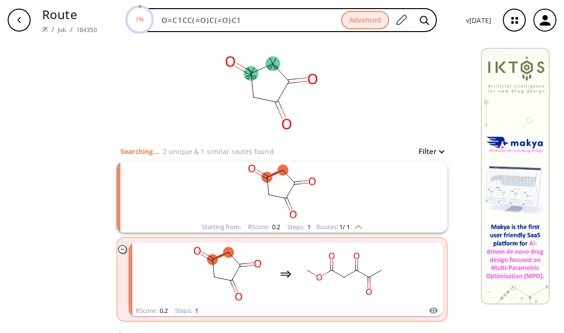
click at [210, 32] on div "1% O=C1CC(=O)C(=O)C1 Advanced" at bounding box center [281, 20] width 311 height 24
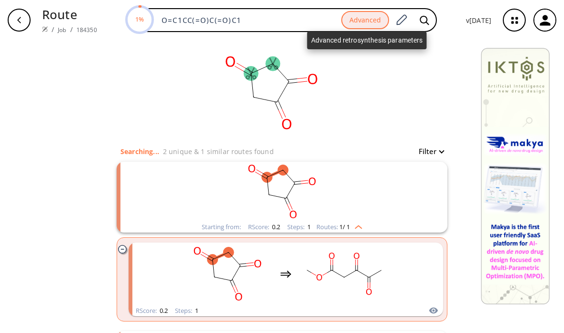
click at [367, 16] on button "Advanced" at bounding box center [365, 20] width 48 height 19
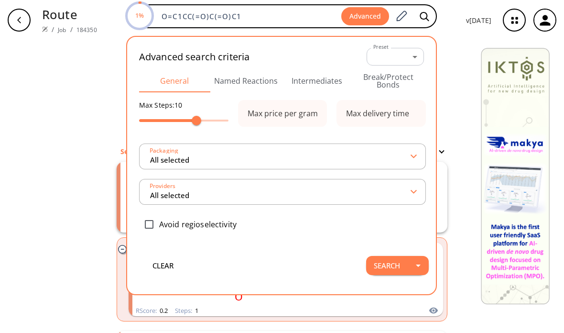
click at [380, 78] on button "Break/Protect Bonds" at bounding box center [388, 80] width 71 height 23
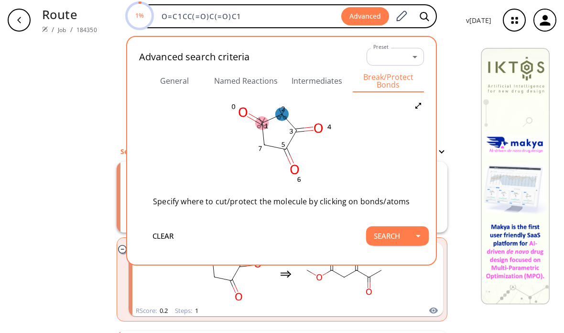
click at [282, 115] on ellipse at bounding box center [281, 114] width 13 height 13
click at [282, 116] on ellipse at bounding box center [281, 114] width 13 height 13
click at [282, 128] on icon at bounding box center [285, 126] width 9 height 9
click at [381, 237] on button "Search" at bounding box center [387, 235] width 42 height 19
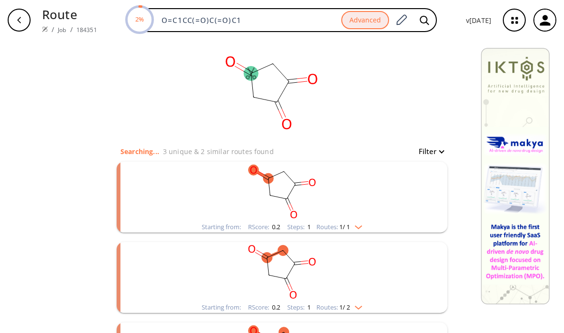
click at [302, 194] on rect "clusters" at bounding box center [282, 192] width 248 height 60
click at [405, 187] on rect "clusters" at bounding box center [282, 192] width 248 height 60
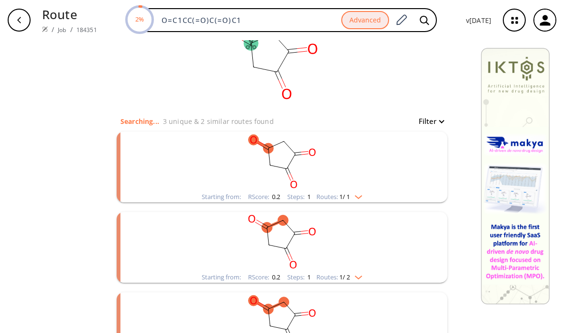
click at [391, 164] on rect "clusters" at bounding box center [282, 161] width 248 height 60
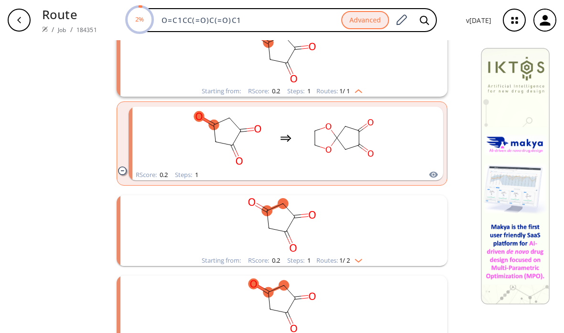
scroll to position [146, 0]
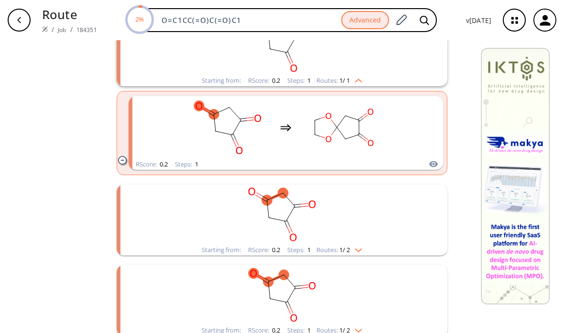
click at [393, 211] on rect "clusters" at bounding box center [282, 214] width 248 height 60
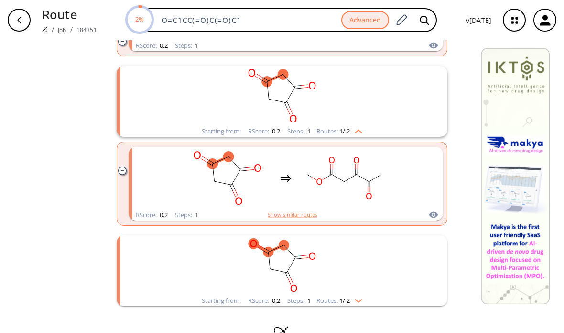
click at [400, 250] on rect "clusters" at bounding box center [282, 265] width 248 height 60
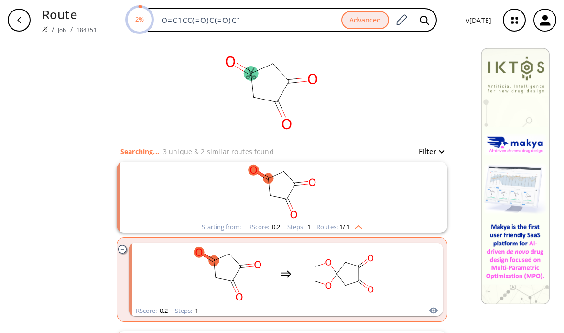
scroll to position [0, 0]
